Goal: Use online tool/utility: Utilize a website feature to perform a specific function

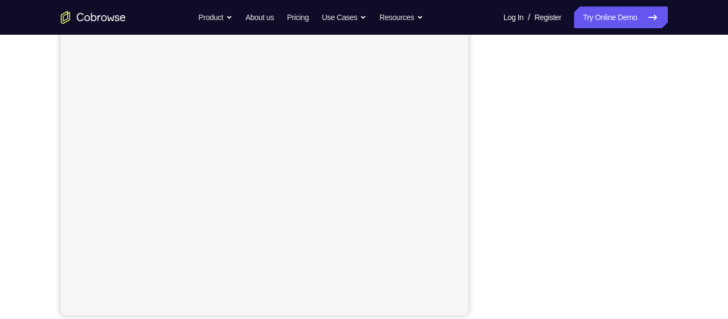
scroll to position [213, 0]
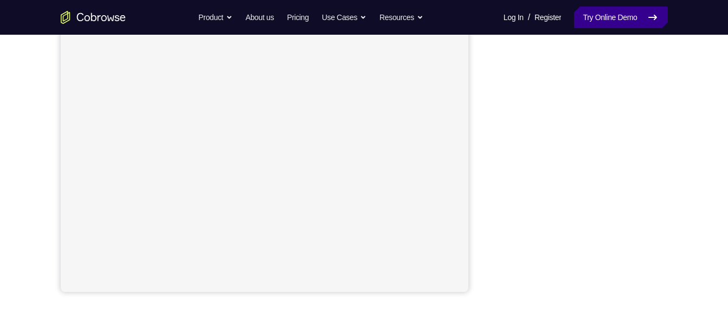
click at [617, 21] on link "Try Online Demo" at bounding box center [620, 18] width 93 height 22
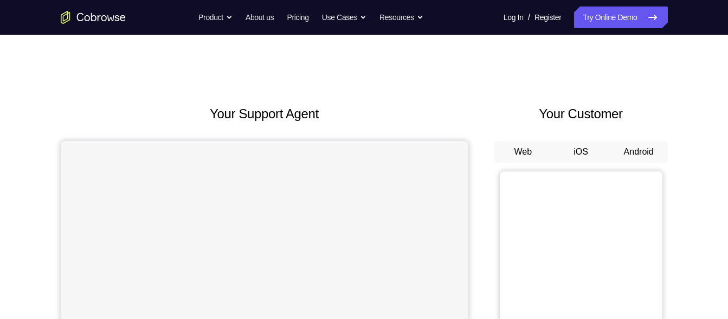
click at [634, 153] on button "Android" at bounding box center [639, 152] width 58 height 22
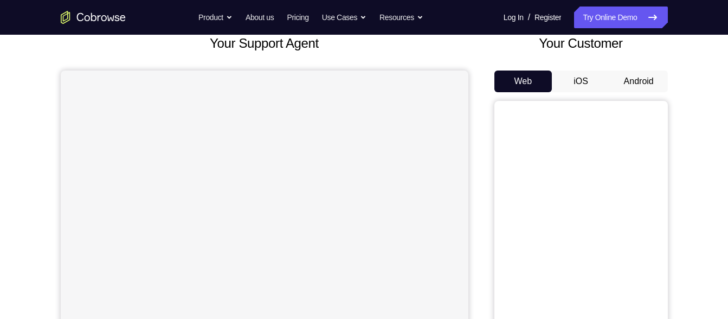
scroll to position [63, 0]
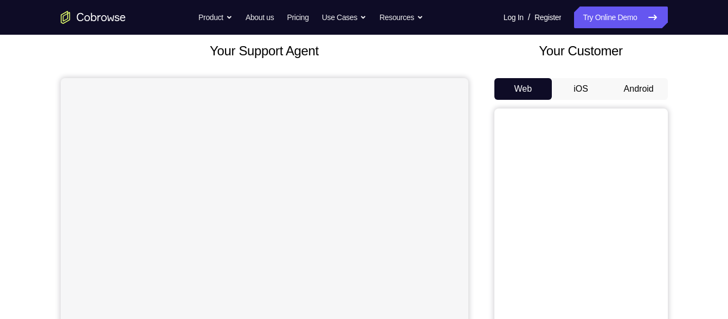
click at [638, 82] on button "Android" at bounding box center [639, 89] width 58 height 22
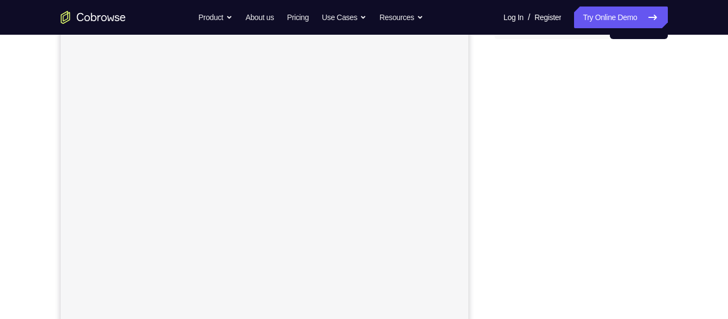
scroll to position [84, 0]
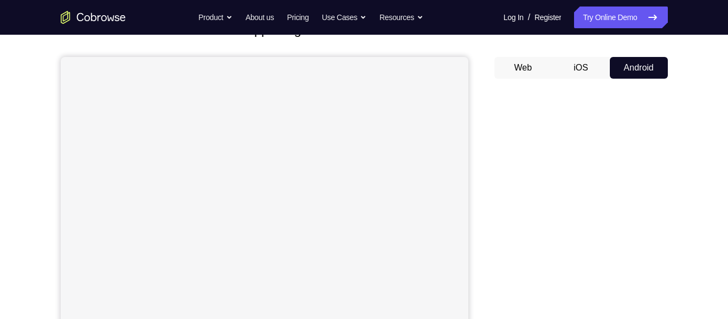
click at [579, 70] on button "iOS" at bounding box center [581, 68] width 58 height 22
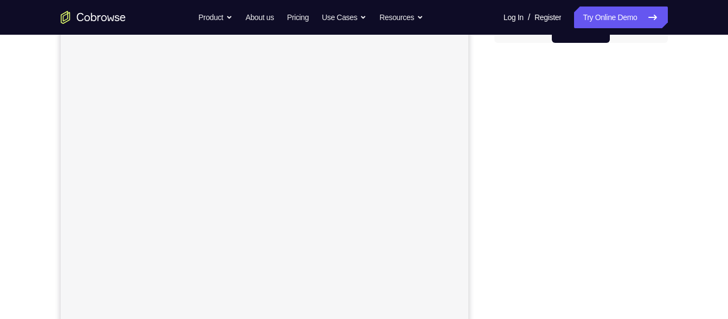
scroll to position [130, 0]
